Goal: Obtain resource: Download file/media

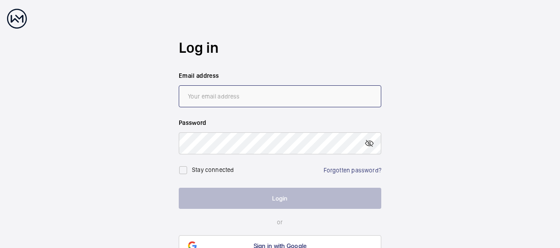
type input "[PERSON_NAME][EMAIL_ADDRESS][PERSON_NAME][DOMAIN_NAME]"
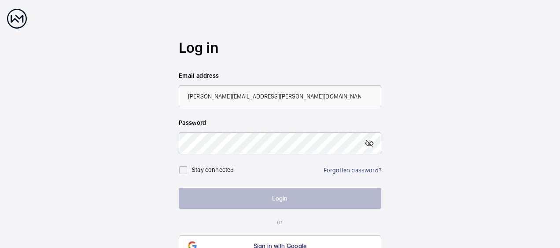
click at [284, 200] on button "Login" at bounding box center [280, 198] width 202 height 21
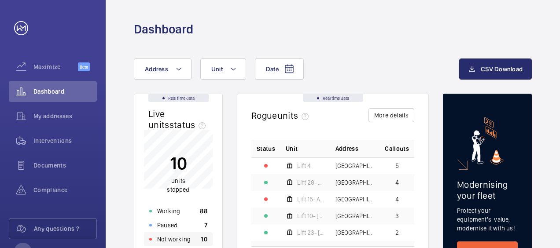
click at [173, 239] on p "Not working" at bounding box center [173, 239] width 33 height 9
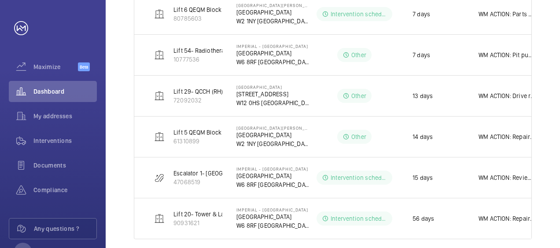
scroll to position [327, 0]
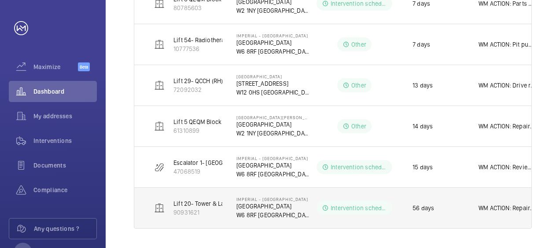
click at [524, 209] on p "WM ACTION: Repair manager co-ordinating with [PERSON_NAME] & [PERSON_NAME] on n…" at bounding box center [506, 208] width 56 height 9
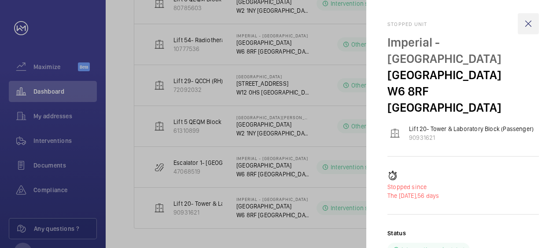
click at [526, 22] on wm-front-icon-button at bounding box center [528, 23] width 21 height 21
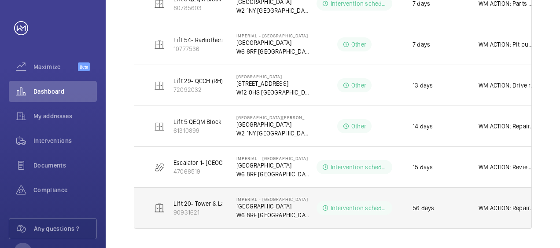
click at [361, 206] on p "Intervention scheduled" at bounding box center [359, 208] width 56 height 9
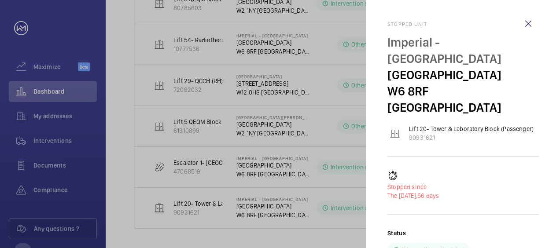
click at [206, 202] on div at bounding box center [280, 124] width 560 height 248
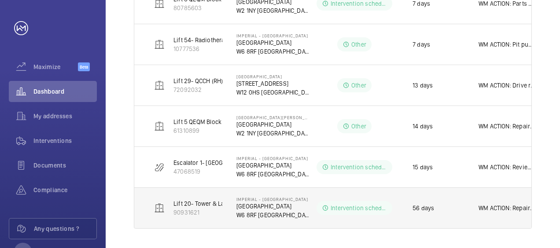
click at [494, 207] on p "WM ACTION: Repair manager co-ordinating with [PERSON_NAME] & [PERSON_NAME] on n…" at bounding box center [506, 208] width 56 height 9
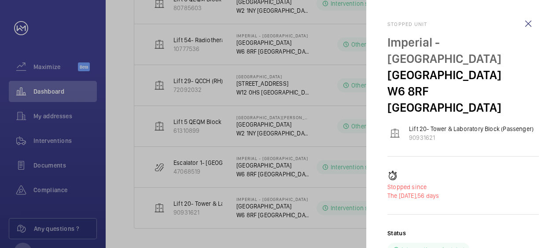
click at [51, 140] on div at bounding box center [280, 124] width 560 height 248
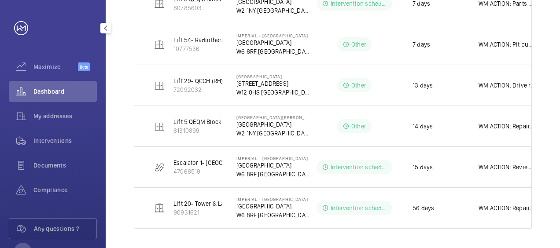
click at [51, 140] on span "Interventions" at bounding box center [64, 140] width 63 height 9
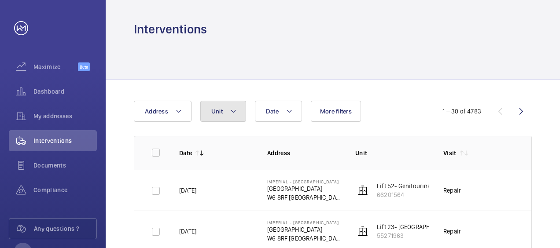
click at [235, 109] on mat-icon at bounding box center [233, 111] width 7 height 11
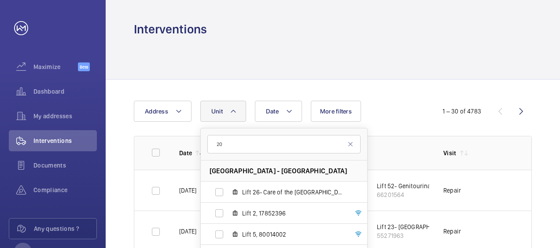
type input "20"
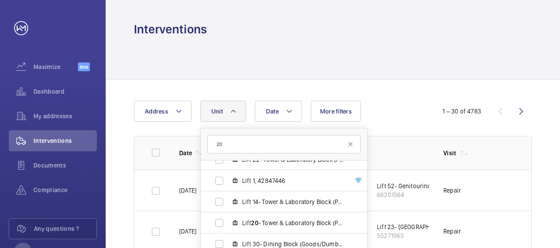
scroll to position [164, 0]
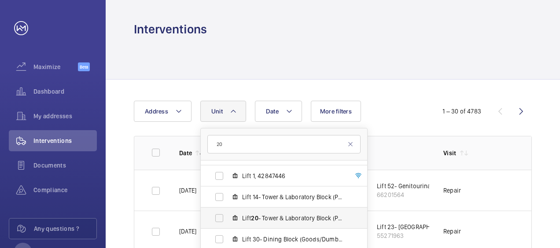
click at [246, 218] on span "Lift 20 - Tower & Laboratory Block (Passenger), 90931621" at bounding box center [293, 218] width 102 height 9
click at [228, 218] on input "Lift 20 - Tower & Laboratory Block (Passenger), 90931621" at bounding box center [219, 219] width 18 height 18
click at [283, 217] on span "Lift 20 - Tower & Laboratory Block (Passenger), 90931621" at bounding box center [293, 218] width 102 height 9
click at [228, 217] on input "Lift 20 - Tower & Laboratory Block (Passenger), 90931621" at bounding box center [219, 219] width 18 height 18
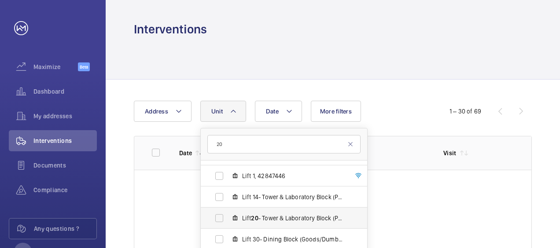
click at [283, 217] on span "Lift 20 - Tower & Laboratory Block (Passenger), 90931621" at bounding box center [293, 218] width 102 height 9
click at [228, 217] on input "Lift 20 - Tower & Laboratory Block (Passenger), 90931621" at bounding box center [219, 219] width 18 height 18
checkbox input "true"
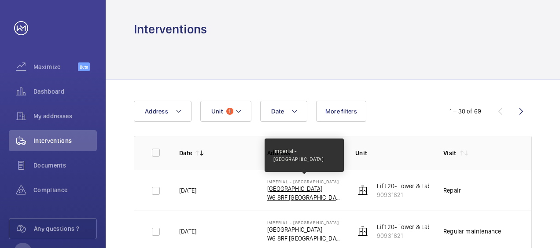
click at [300, 184] on p "Imperial - [GEOGRAPHIC_DATA]" at bounding box center [304, 181] width 74 height 5
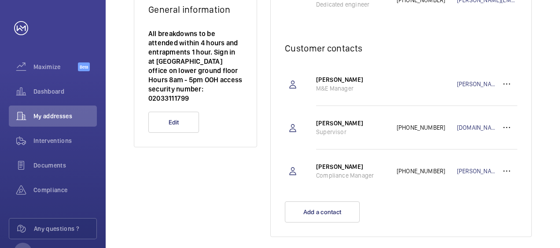
scroll to position [239, 0]
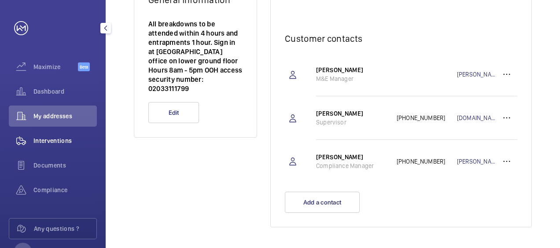
click at [55, 140] on span "Interventions" at bounding box center [64, 140] width 63 height 9
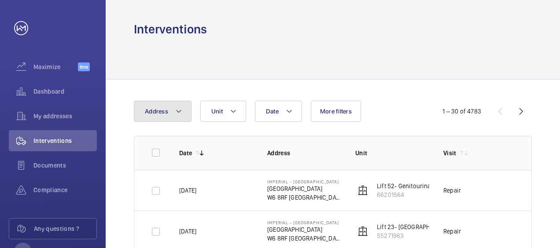
click at [181, 108] on button "Address" at bounding box center [163, 111] width 58 height 21
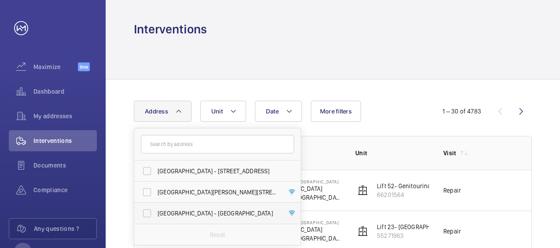
click at [147, 211] on label "[GEOGRAPHIC_DATA] - [GEOGRAPHIC_DATA]" at bounding box center [210, 213] width 153 height 21
click at [147, 211] on input "[GEOGRAPHIC_DATA] - [GEOGRAPHIC_DATA]" at bounding box center [147, 214] width 18 height 18
checkbox input "true"
click at [237, 110] on mat-icon at bounding box center [238, 111] width 7 height 11
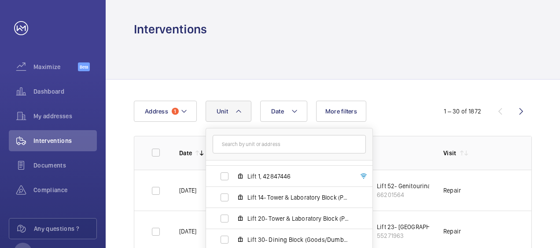
scroll to position [164, 0]
click at [224, 220] on label "Lift 20- Tower & Laboratory Block (Passenger), 90931621" at bounding box center [282, 218] width 152 height 21
click at [224, 220] on input "Lift 20- Tower & Laboratory Block (Passenger), 90931621" at bounding box center [225, 219] width 18 height 18
checkbox input "true"
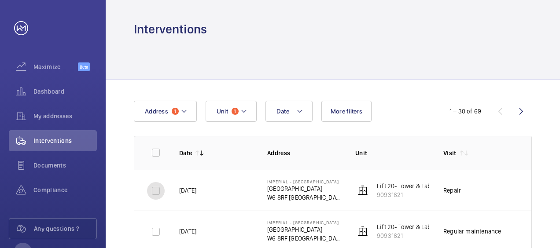
click at [155, 191] on input "checkbox" at bounding box center [156, 191] width 18 height 18
checkbox input "true"
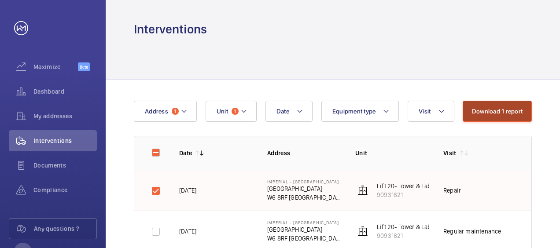
click at [490, 112] on button "Download 1 report" at bounding box center [497, 111] width 69 height 21
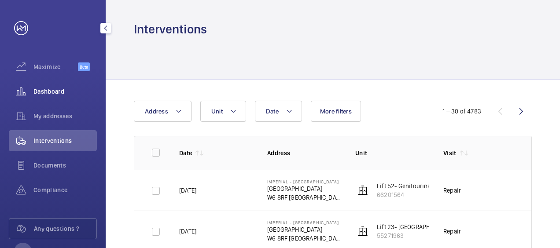
click at [55, 90] on span "Dashboard" at bounding box center [64, 91] width 63 height 9
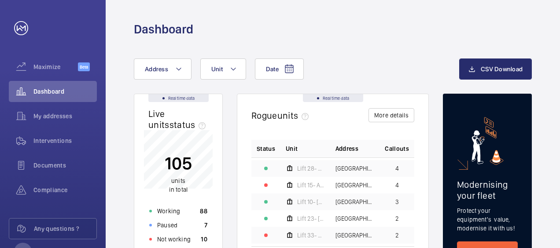
scroll to position [28, 0]
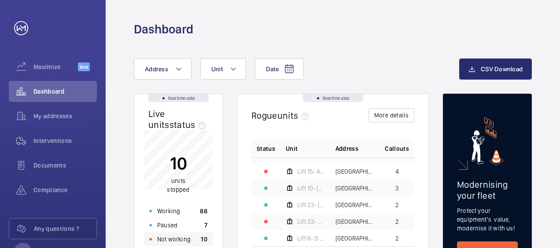
click at [170, 240] on p "Not working" at bounding box center [173, 239] width 33 height 9
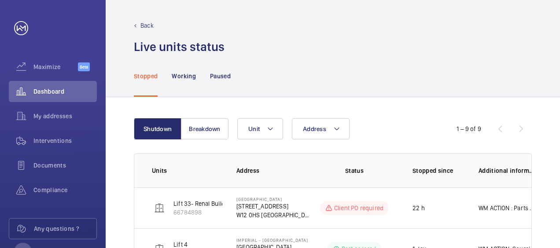
click at [520, 128] on div "1 – 9 of 9" at bounding box center [479, 129] width 106 height 11
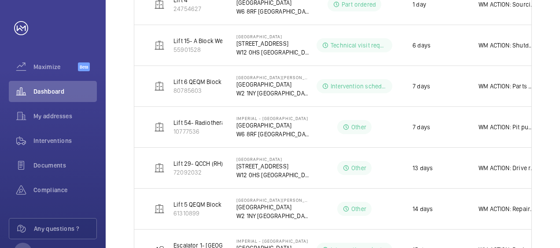
scroll to position [246, 0]
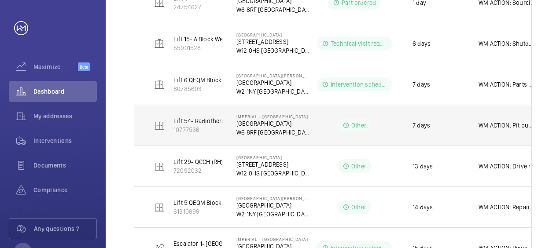
click at [207, 120] on p "Lift 54- Radiotherapy Building (Passenger)" at bounding box center [231, 121] width 117 height 9
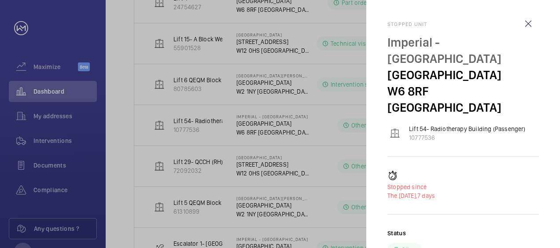
click at [407, 246] on p "Other" at bounding box center [408, 250] width 15 height 9
click at [531, 22] on wm-front-icon-button at bounding box center [528, 23] width 21 height 21
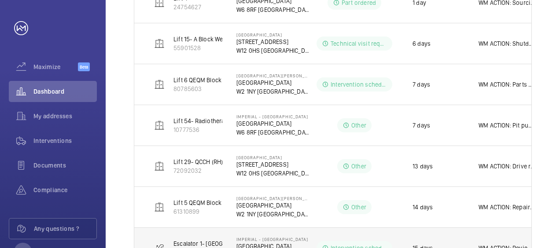
click at [475, 241] on td "WM ACTION: Reviewing quotation for handrail drive wheel on Escalator 2 based on…" at bounding box center [508, 248] width 88 height 41
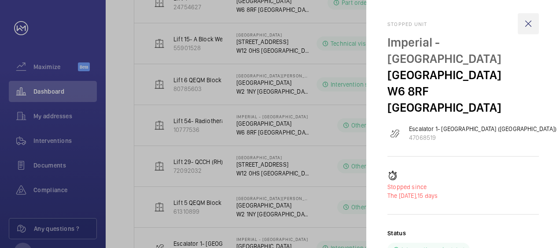
click at [527, 23] on wm-front-icon-button at bounding box center [528, 23] width 21 height 21
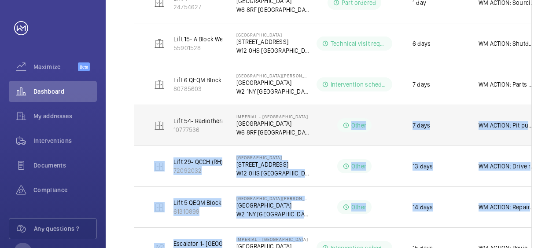
drag, startPoint x: 301, startPoint y: 235, endPoint x: 315, endPoint y: 110, distance: 126.7
click at [0, 0] on tbody "Lift 33- Renal Building (LH) Building 555 66784898 [GEOGRAPHIC_DATA] [STREET_AD…" at bounding box center [0, 0] width 0 height 0
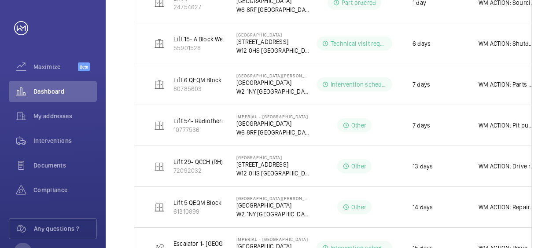
click at [546, 79] on div "Shutdown Breakdown Address Unit 1 – 9 of 9 Units Address Status Stopped since A…" at bounding box center [333, 91] width 454 height 480
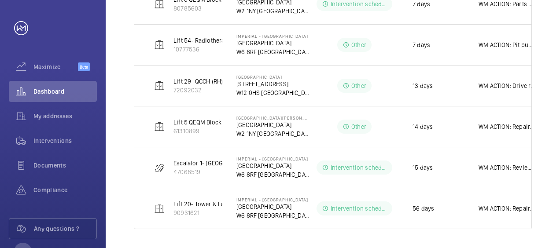
scroll to position [327, 0]
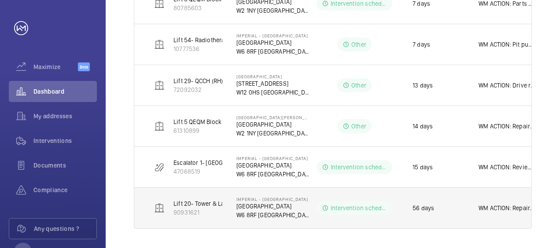
click at [512, 205] on p "WM ACTION: Repair manager co-ordinating with [PERSON_NAME] & [PERSON_NAME] on n…" at bounding box center [506, 208] width 56 height 9
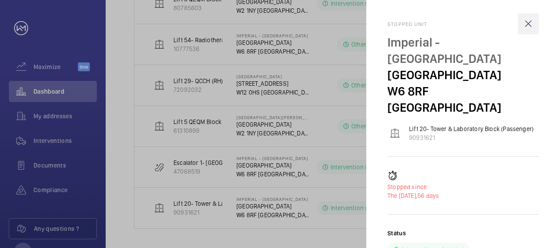
click at [528, 24] on wm-front-icon-button at bounding box center [528, 23] width 21 height 21
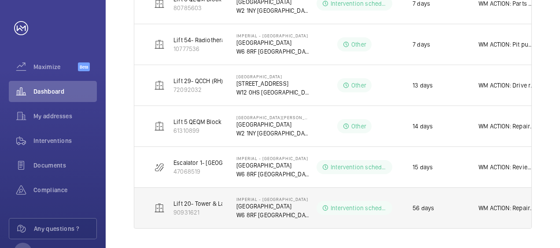
click at [262, 211] on p "W6 8RF [GEOGRAPHIC_DATA]" at bounding box center [273, 215] width 74 height 9
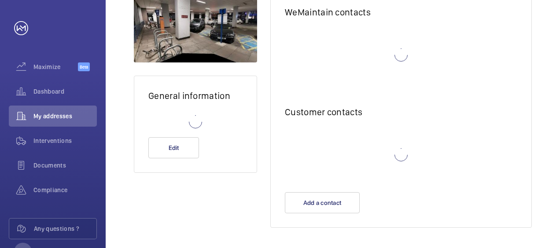
scroll to position [143, 0]
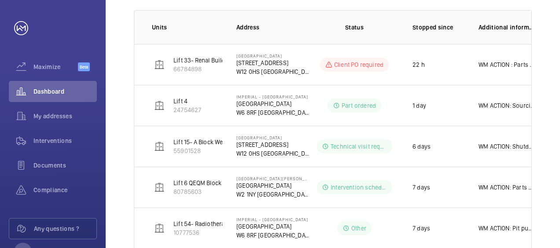
scroll to position [94, 0]
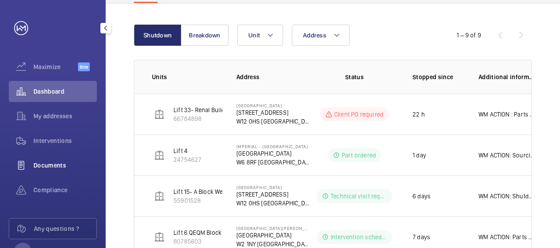
click at [42, 164] on span "Documents" at bounding box center [64, 165] width 63 height 9
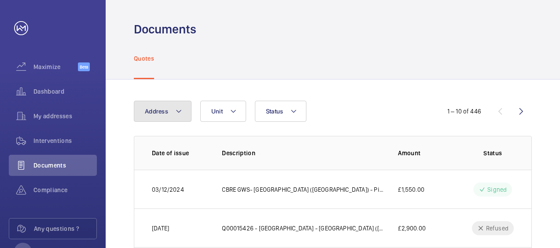
click at [177, 112] on mat-icon at bounding box center [178, 111] width 7 height 11
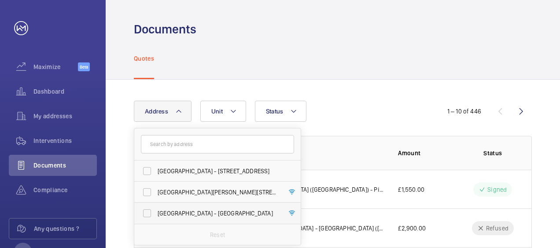
click at [147, 214] on label "[GEOGRAPHIC_DATA] - [GEOGRAPHIC_DATA]" at bounding box center [210, 213] width 153 height 21
click at [147, 214] on input "[GEOGRAPHIC_DATA] - [GEOGRAPHIC_DATA]" at bounding box center [147, 214] width 18 height 18
checkbox input "true"
click at [238, 109] on mat-icon at bounding box center [238, 111] width 7 height 11
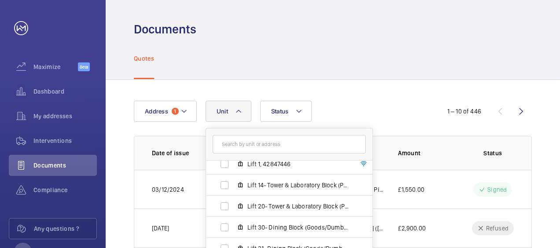
scroll to position [186, 0]
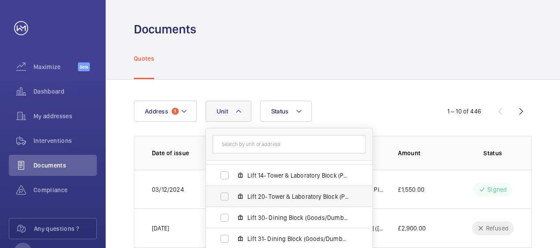
click at [224, 195] on label "Lift 20- Tower & Laboratory Block (Passenger), 90931621" at bounding box center [282, 196] width 152 height 21
click at [224, 195] on input "Lift 20- Tower & Laboratory Block (Passenger), 90931621" at bounding box center [225, 197] width 18 height 18
checkbox input "true"
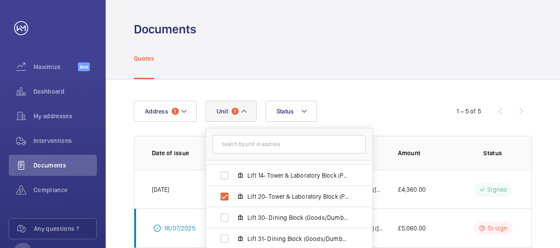
click at [552, 163] on div "Address 1 Unit 1 [GEOGRAPHIC_DATA] - [GEOGRAPHIC_DATA] Lift 26- Care of the [GE…" at bounding box center [333, 232] width 454 height 305
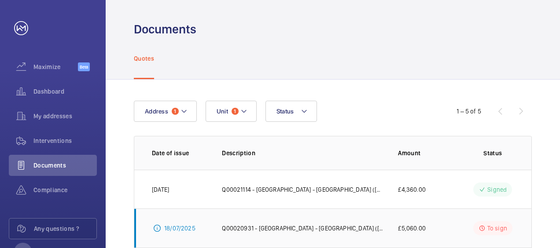
click at [341, 229] on p "Q00020931 - [GEOGRAPHIC_DATA] - [GEOGRAPHIC_DATA] ([GEOGRAPHIC_DATA]) - Gal Ope…" at bounding box center [303, 228] width 162 height 9
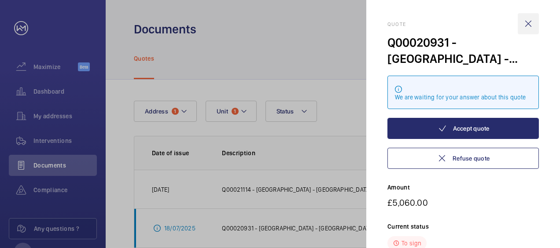
click at [527, 23] on wm-front-icon-button at bounding box center [528, 23] width 21 height 21
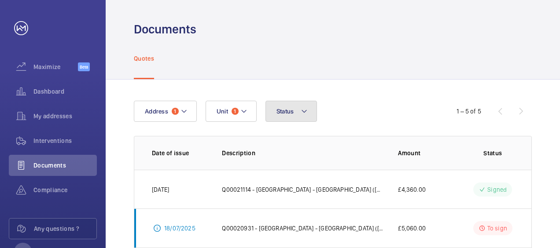
click at [302, 112] on mat-icon at bounding box center [304, 111] width 7 height 11
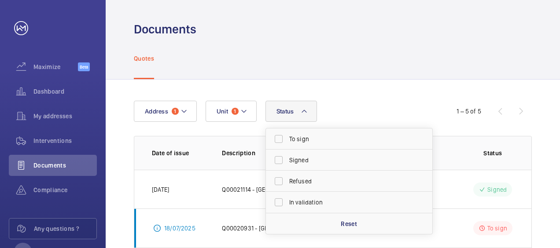
click at [302, 112] on mat-icon at bounding box center [304, 111] width 7 height 11
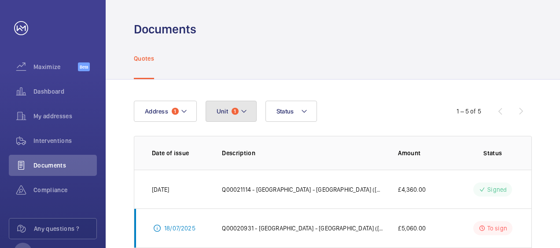
click at [241, 112] on mat-icon at bounding box center [243, 111] width 7 height 11
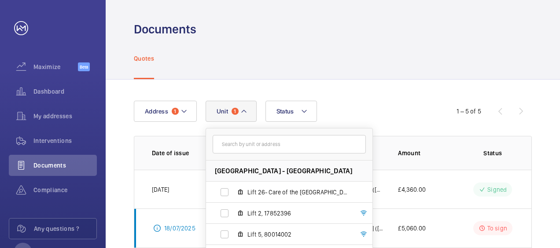
click at [241, 112] on mat-icon at bounding box center [243, 111] width 7 height 11
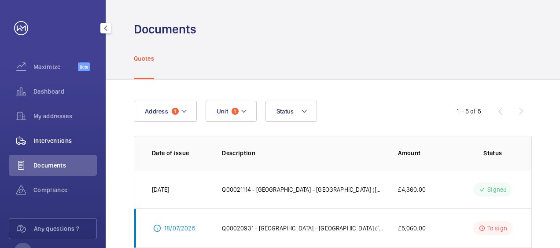
click at [45, 139] on span "Interventions" at bounding box center [64, 140] width 63 height 9
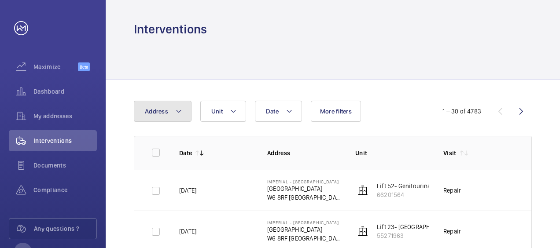
click at [178, 110] on mat-icon at bounding box center [178, 111] width 7 height 11
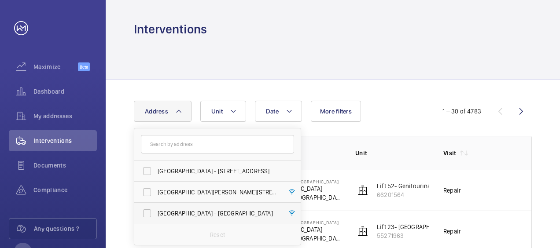
click at [148, 214] on label "[GEOGRAPHIC_DATA] - [GEOGRAPHIC_DATA]" at bounding box center [210, 213] width 153 height 21
click at [148, 214] on input "[GEOGRAPHIC_DATA] - [GEOGRAPHIC_DATA]" at bounding box center [147, 214] width 18 height 18
checkbox input "true"
click at [239, 110] on mat-icon at bounding box center [238, 111] width 7 height 11
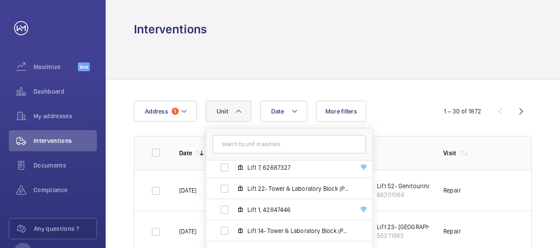
scroll to position [150, 0]
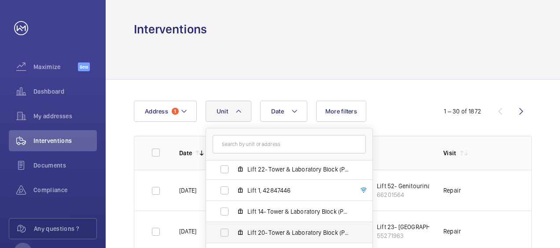
click at [222, 228] on label "Lift 20- Tower & Laboratory Block (Passenger), 90931621" at bounding box center [282, 232] width 152 height 21
click at [222, 228] on input "Lift 20- Tower & Laboratory Block (Passenger), 90931621" at bounding box center [225, 233] width 18 height 18
checkbox input "true"
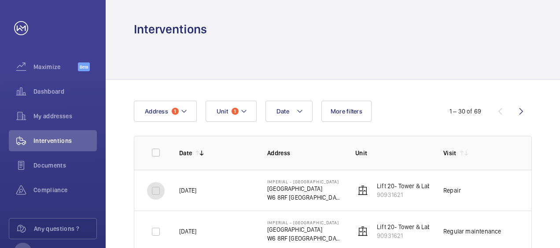
click at [156, 192] on input "checkbox" at bounding box center [156, 191] width 18 height 18
checkbox input "true"
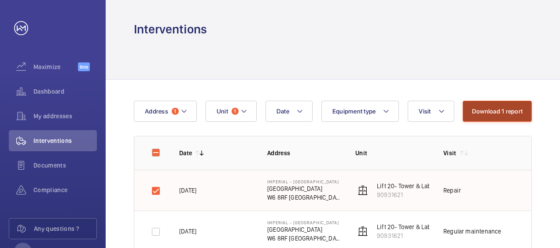
click at [495, 113] on button "Download 1 report" at bounding box center [497, 111] width 69 height 21
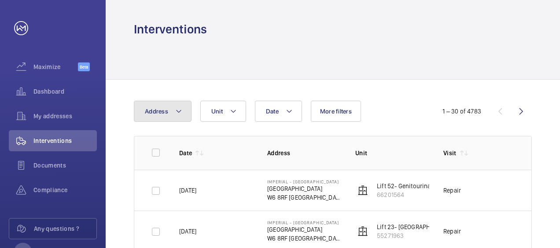
click at [180, 110] on mat-icon at bounding box center [178, 111] width 7 height 11
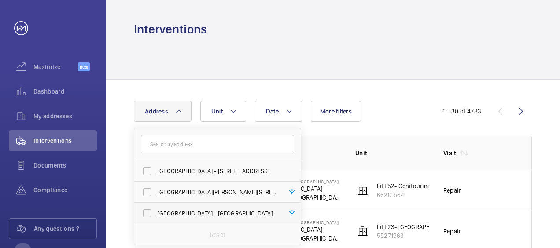
click at [145, 211] on label "[GEOGRAPHIC_DATA] - [GEOGRAPHIC_DATA]" at bounding box center [210, 213] width 153 height 21
click at [145, 211] on input "[GEOGRAPHIC_DATA] - [GEOGRAPHIC_DATA]" at bounding box center [147, 214] width 18 height 18
click at [145, 211] on label "[GEOGRAPHIC_DATA] - [GEOGRAPHIC_DATA]" at bounding box center [210, 213] width 153 height 21
click at [145, 211] on input "[GEOGRAPHIC_DATA] - [GEOGRAPHIC_DATA]" at bounding box center [147, 214] width 18 height 18
checkbox input "false"
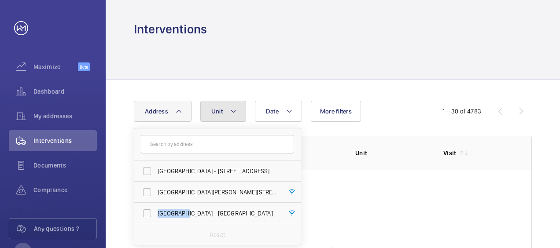
drag, startPoint x: 145, startPoint y: 211, endPoint x: 232, endPoint y: 110, distance: 133.6
click at [232, 110] on mat-icon at bounding box center [233, 111] width 7 height 11
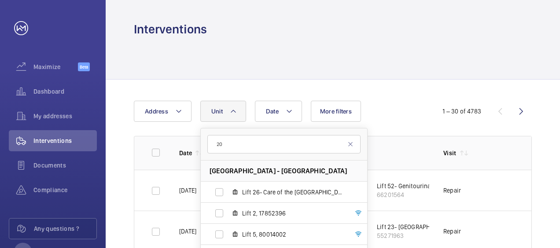
type input "20"
click at [180, 109] on mat-icon at bounding box center [178, 111] width 7 height 11
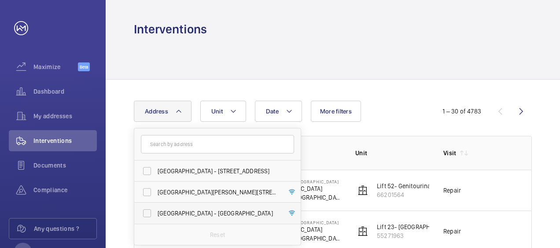
click at [147, 212] on label "[GEOGRAPHIC_DATA] - [GEOGRAPHIC_DATA]" at bounding box center [210, 213] width 153 height 21
click at [147, 212] on input "[GEOGRAPHIC_DATA] - [GEOGRAPHIC_DATA]" at bounding box center [147, 214] width 18 height 18
checkbox input "true"
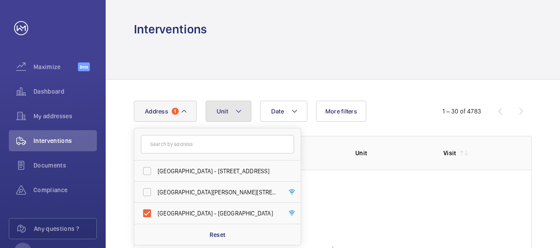
click at [239, 111] on button "Unit" at bounding box center [229, 111] width 46 height 21
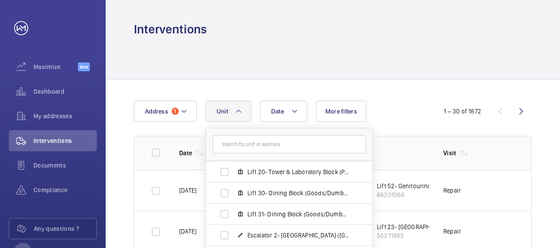
scroll to position [211, 0]
click at [223, 172] on label "Lift 20- Tower & Laboratory Block (Passenger), 90931621" at bounding box center [282, 171] width 152 height 21
click at [223, 172] on input "Lift 20- Tower & Laboratory Block (Passenger), 90931621" at bounding box center [225, 172] width 18 height 18
checkbox input "true"
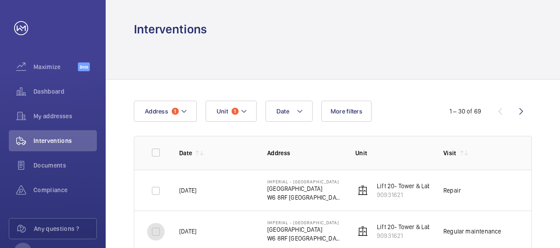
click at [156, 232] on input "checkbox" at bounding box center [156, 232] width 18 height 18
checkbox input "true"
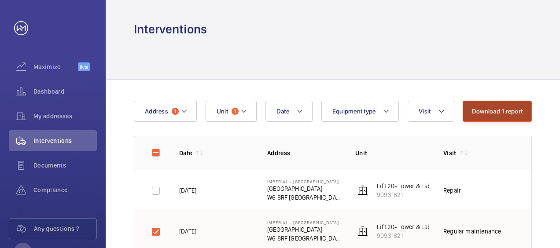
click at [503, 111] on button "Download 1 report" at bounding box center [497, 111] width 69 height 21
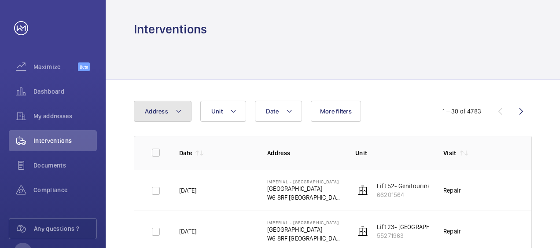
click at [178, 109] on mat-icon at bounding box center [178, 111] width 7 height 11
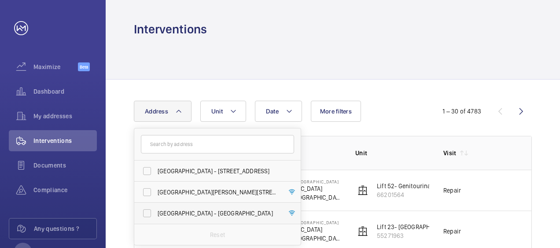
click at [146, 214] on label "[GEOGRAPHIC_DATA] - [GEOGRAPHIC_DATA]" at bounding box center [210, 213] width 153 height 21
click at [146, 214] on input "[GEOGRAPHIC_DATA] - [GEOGRAPHIC_DATA]" at bounding box center [147, 214] width 18 height 18
checkbox input "true"
click at [239, 111] on mat-icon at bounding box center [238, 111] width 7 height 11
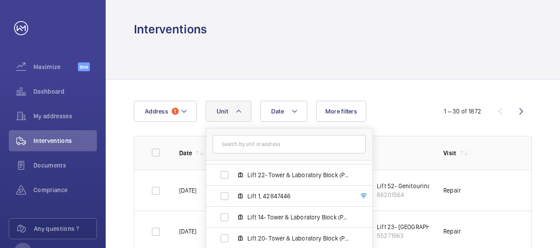
scroll to position [154, 0]
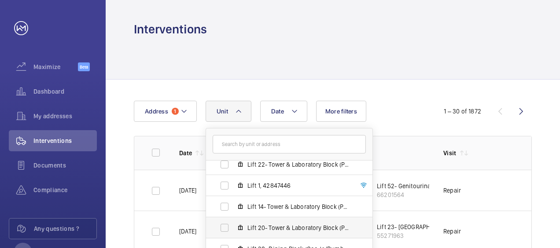
click at [311, 227] on span "Lift 20- Tower & Laboratory Block (Passenger), 90931621" at bounding box center [298, 228] width 102 height 9
click at [233, 227] on input "Lift 20- Tower & Laboratory Block (Passenger), 90931621" at bounding box center [225, 228] width 18 height 18
checkbox input "true"
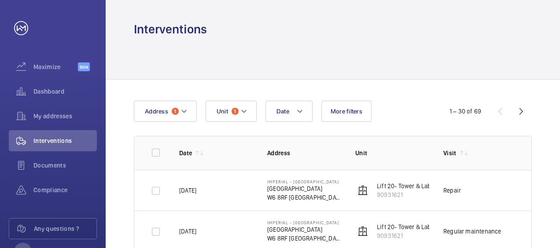
click at [467, 195] on td "Repair" at bounding box center [473, 190] width 88 height 41
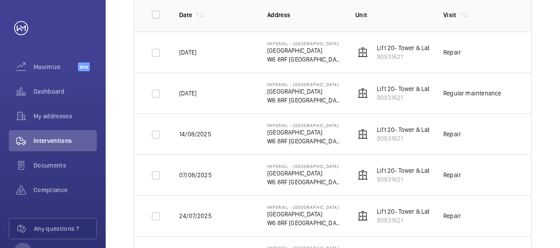
scroll to position [141, 0]
